Goal: Task Accomplishment & Management: Manage account settings

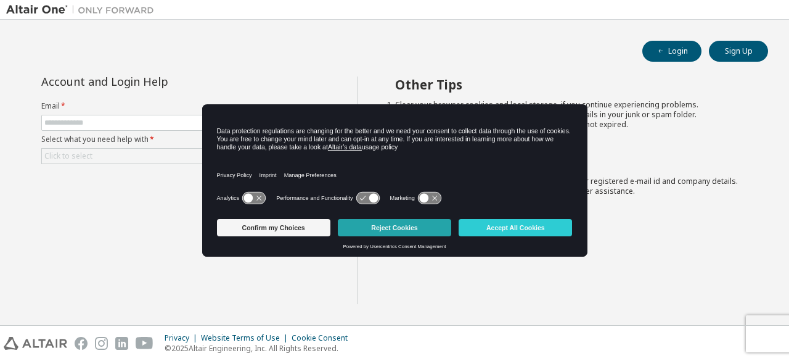
click at [422, 229] on button "Reject Cookies" at bounding box center [394, 227] width 113 height 17
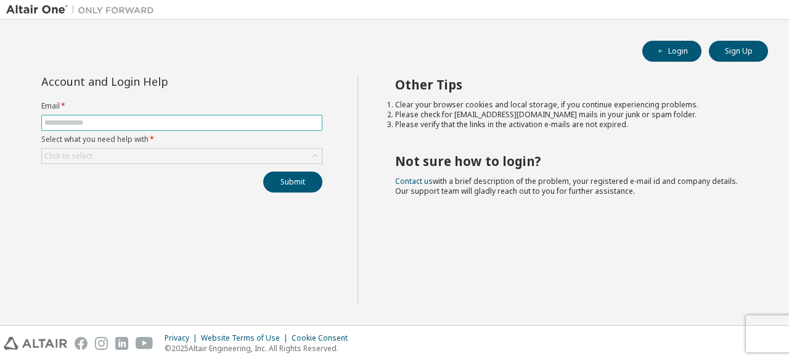
drag, startPoint x: 248, startPoint y: 109, endPoint x: 246, endPoint y: 116, distance: 7.2
click at [246, 116] on form "Email * Select what you need help with * Click to select" at bounding box center [181, 132] width 281 height 63
click at [246, 116] on span at bounding box center [181, 123] width 281 height 16
click at [662, 50] on icon "button" at bounding box center [660, 50] width 7 height 7
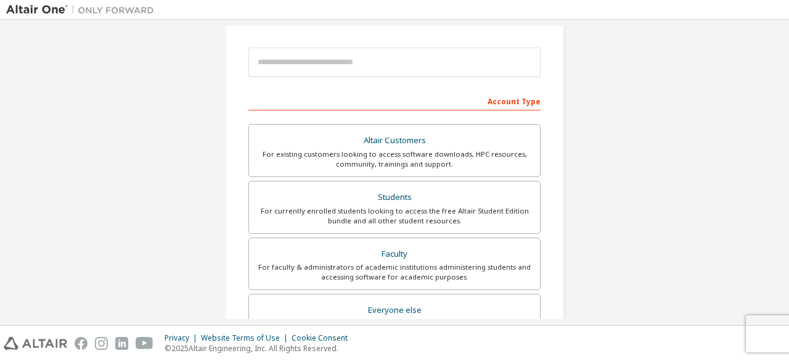
scroll to position [137, 0]
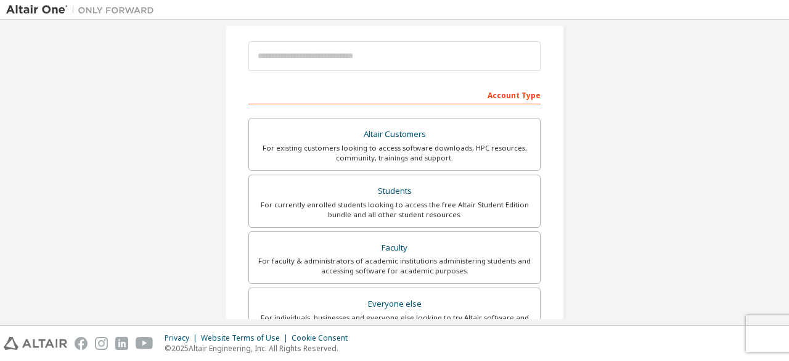
click at [370, 190] on div "Students" at bounding box center [394, 190] width 276 height 17
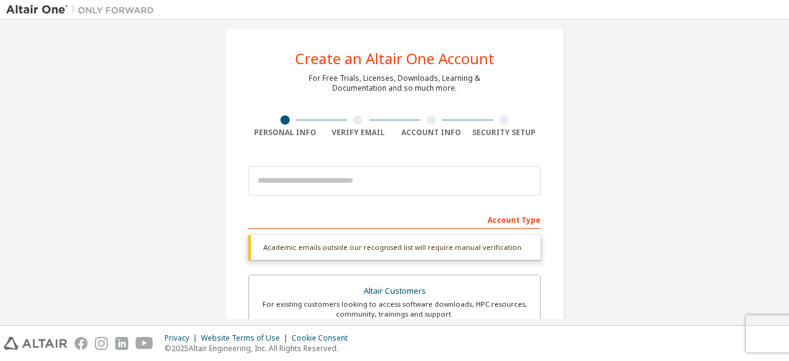
scroll to position [10, 0]
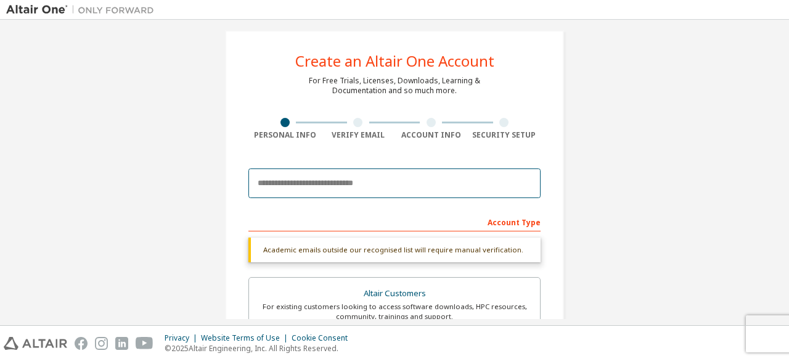
click at [346, 179] on input "email" at bounding box center [394, 183] width 292 height 30
type input "**********"
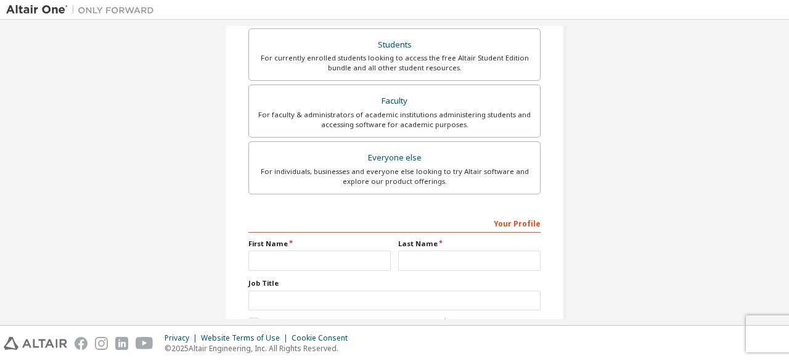
scroll to position [399, 0]
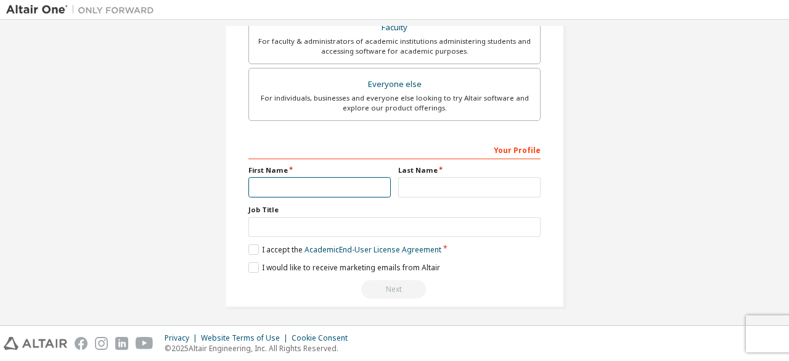
click at [324, 181] on input "text" at bounding box center [319, 187] width 142 height 20
type input "*******"
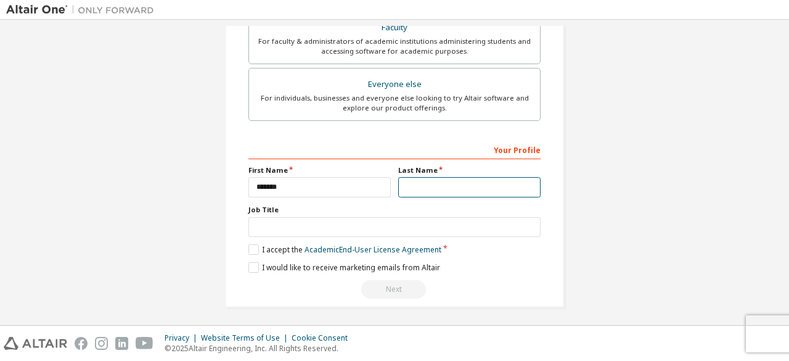
click at [450, 184] on input "text" at bounding box center [469, 187] width 142 height 20
type input "*******"
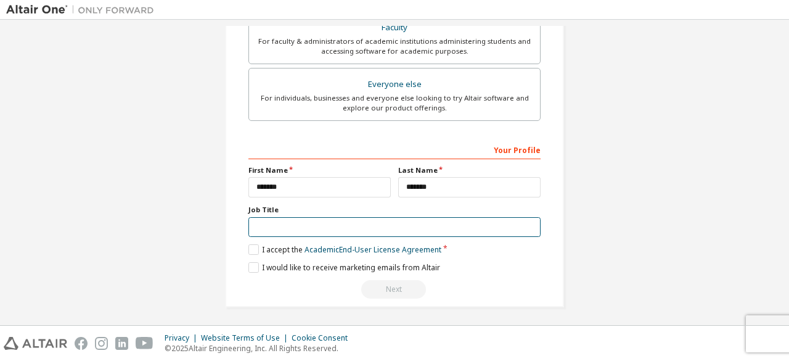
click at [345, 224] on input "text" at bounding box center [394, 227] width 292 height 20
type input "********"
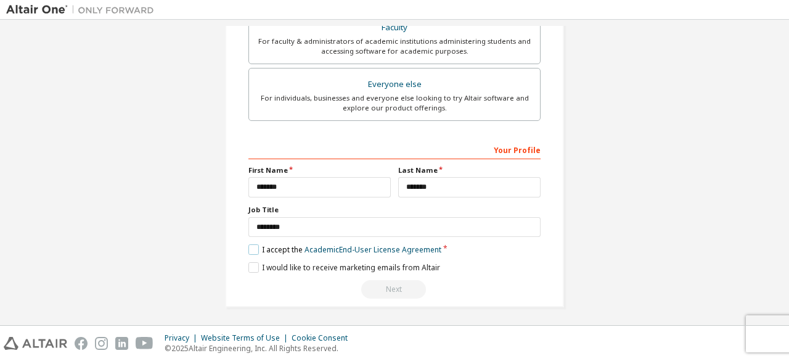
click at [252, 247] on label "I accept the Academic End-User License Agreement" at bounding box center [344, 249] width 193 height 10
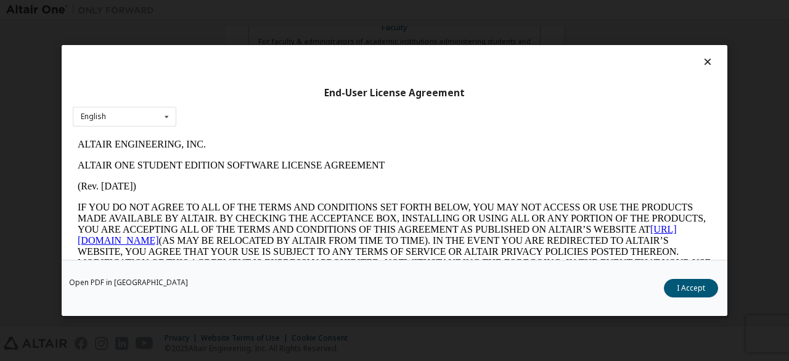
scroll to position [0, 0]
click at [697, 294] on button "I Accept" at bounding box center [691, 288] width 54 height 18
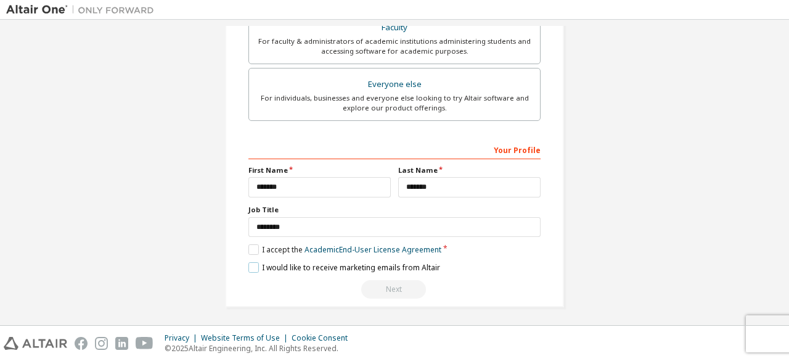
click at [249, 262] on label "I would like to receive marketing emails from Altair" at bounding box center [344, 267] width 192 height 10
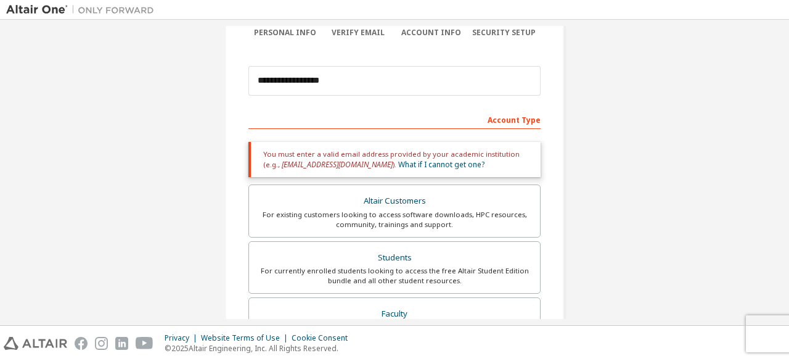
scroll to position [86, 0]
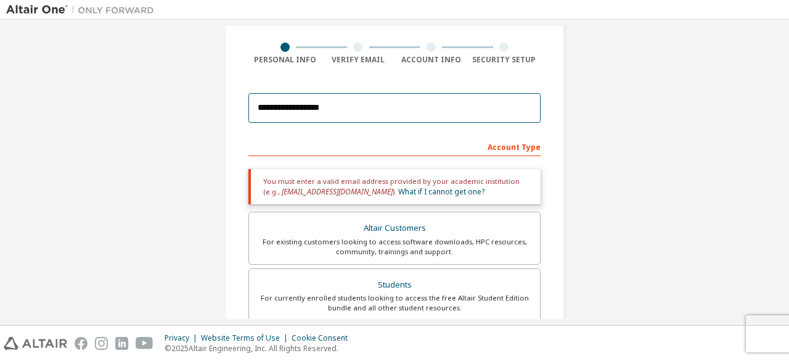
click at [406, 115] on input "**********" at bounding box center [394, 108] width 292 height 30
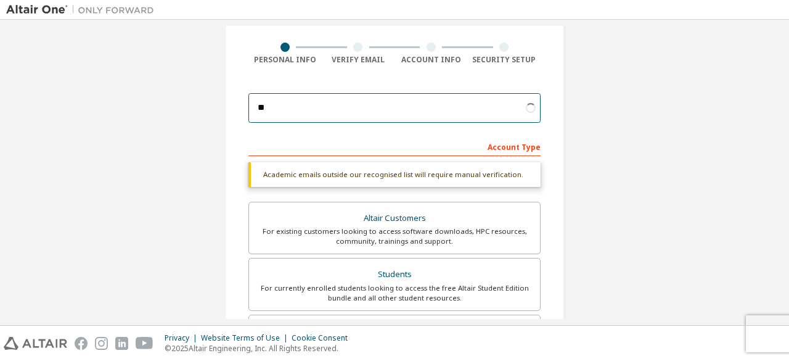
type input "*"
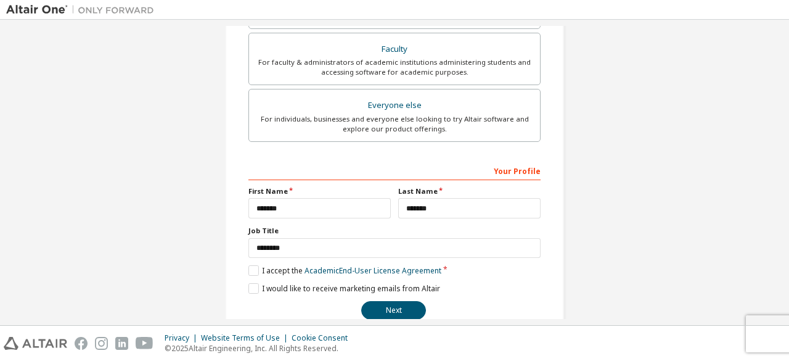
scroll to position [356, 0]
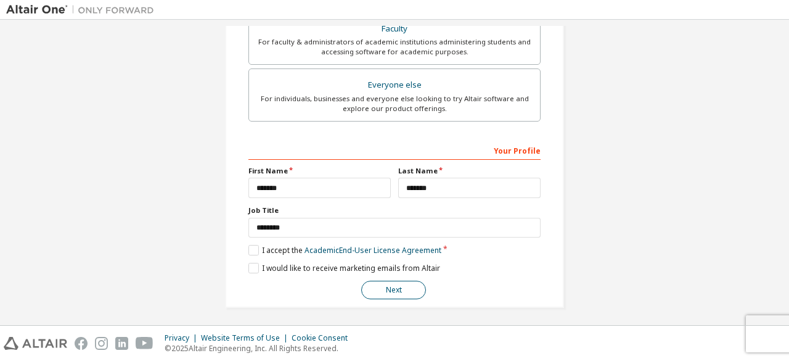
type input "**********"
click at [392, 281] on button "Next" at bounding box center [393, 290] width 65 height 18
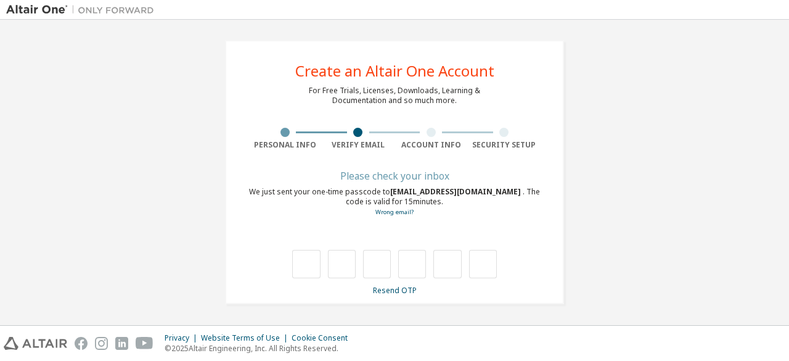
scroll to position [0, 0]
type input "*"
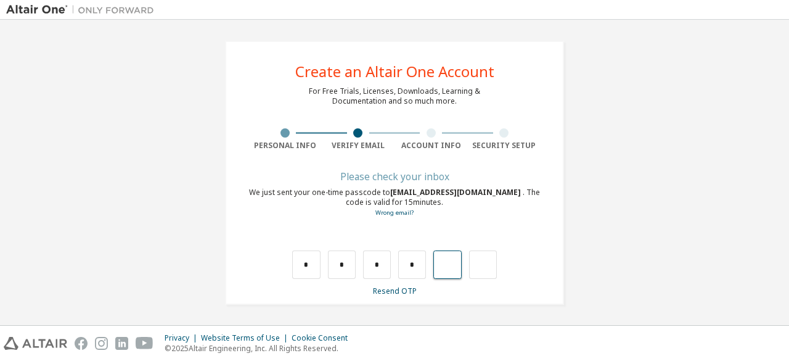
type input "*"
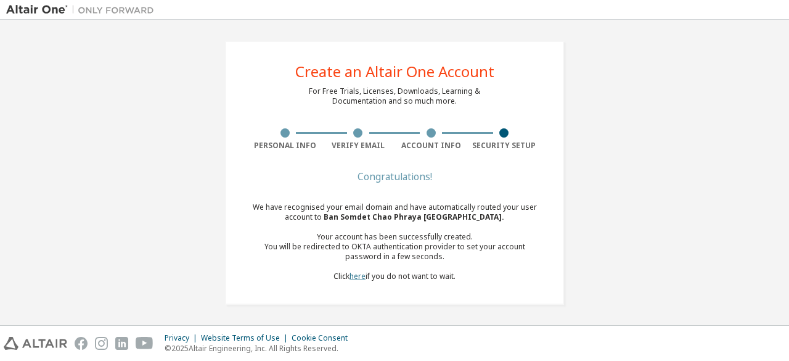
click at [353, 273] on link "here" at bounding box center [358, 276] width 16 height 10
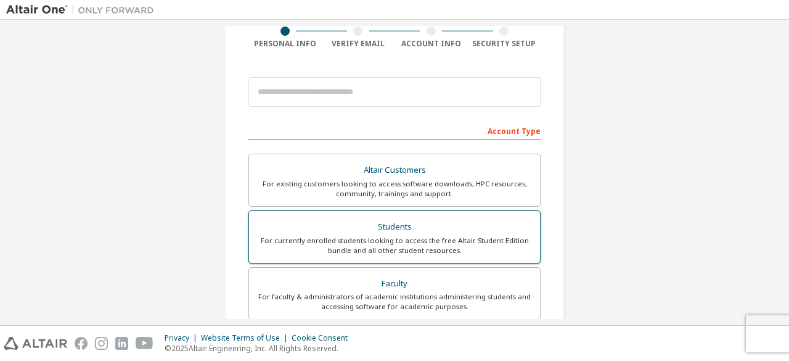
scroll to position [105, 0]
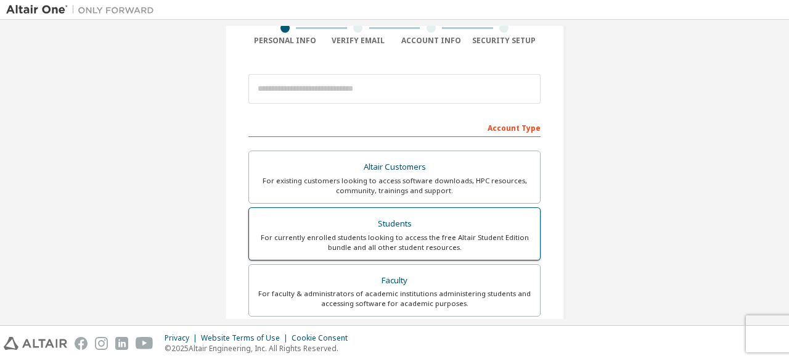
click at [366, 251] on label "Students For currently enrolled students looking to access the free Altair Stud…" at bounding box center [394, 233] width 292 height 53
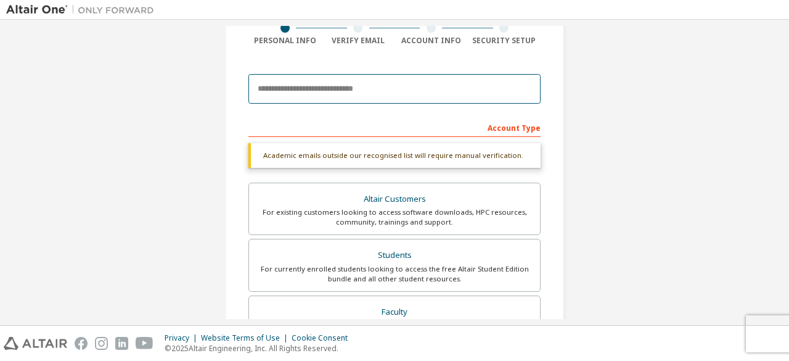
click at [367, 87] on input "email" at bounding box center [394, 89] width 292 height 30
type input "**********"
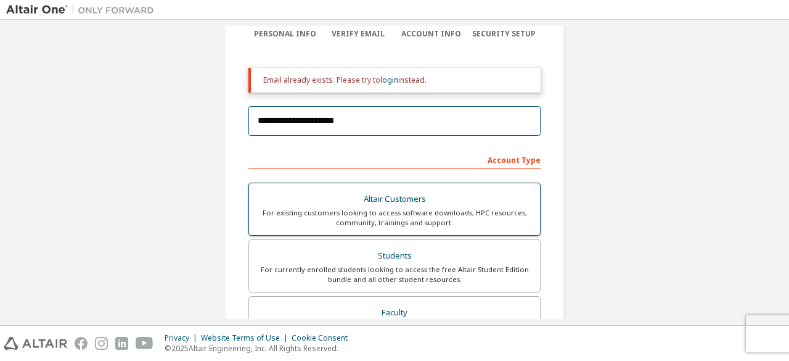
scroll to position [112, 0]
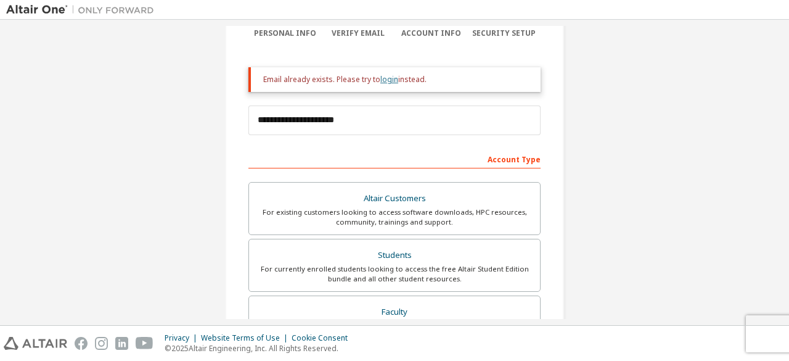
click at [384, 78] on link "login" at bounding box center [389, 79] width 18 height 10
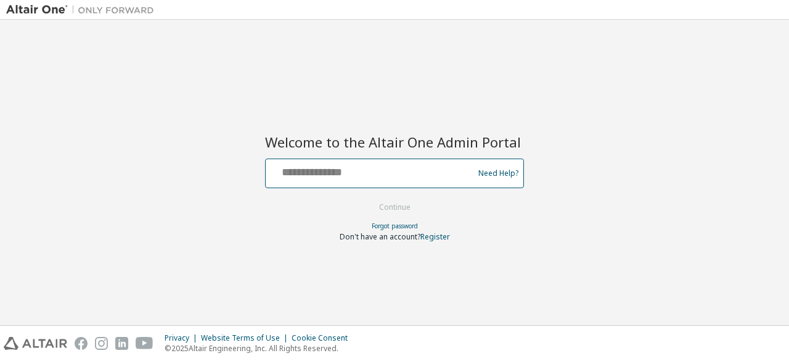
click at [316, 176] on input "text" at bounding box center [372, 171] width 202 height 18
type input "**********"
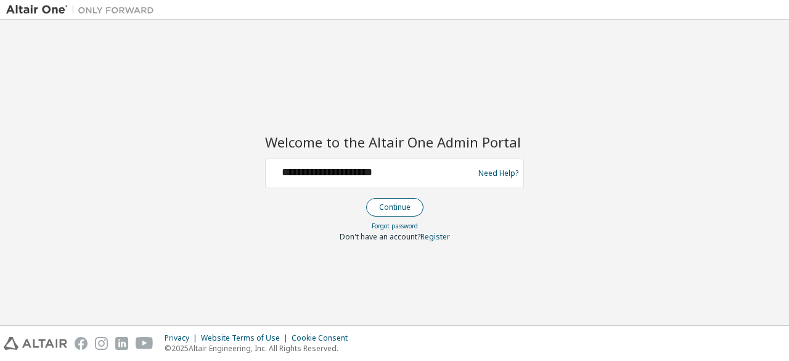
click at [401, 207] on button "Continue" at bounding box center [394, 207] width 57 height 18
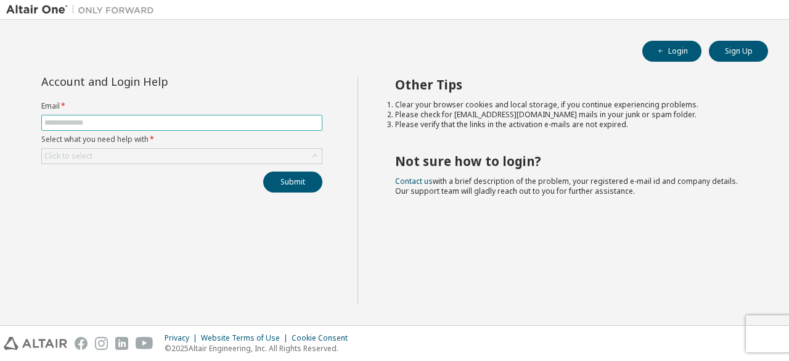
click at [264, 120] on input "text" at bounding box center [181, 123] width 275 height 10
type input "**********"
click at [243, 156] on div "Click to select" at bounding box center [182, 156] width 280 height 15
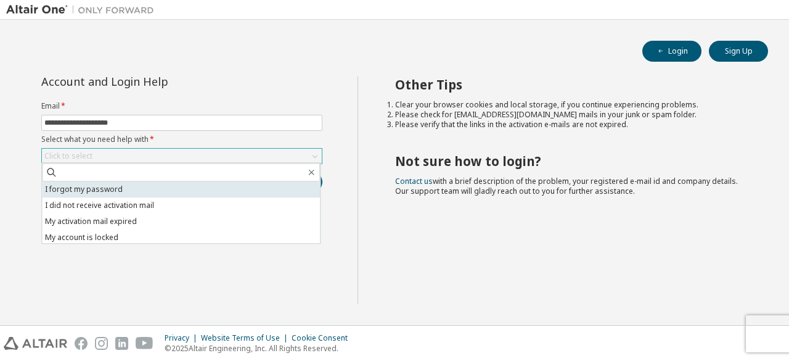
click at [159, 193] on li "I forgot my password" at bounding box center [181, 189] width 278 height 16
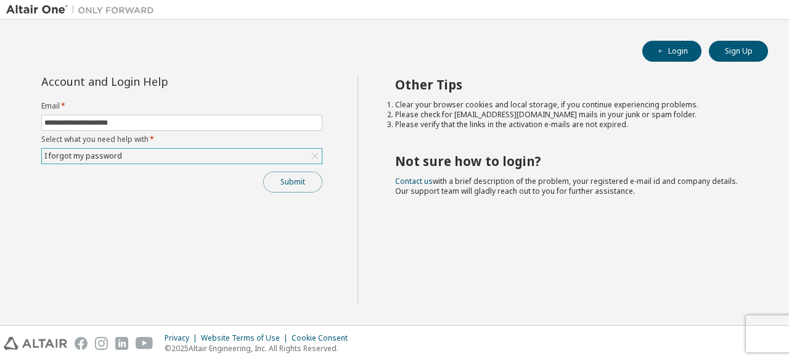
click at [282, 176] on button "Submit" at bounding box center [292, 181] width 59 height 21
click at [290, 174] on button "Submit" at bounding box center [292, 181] width 59 height 21
